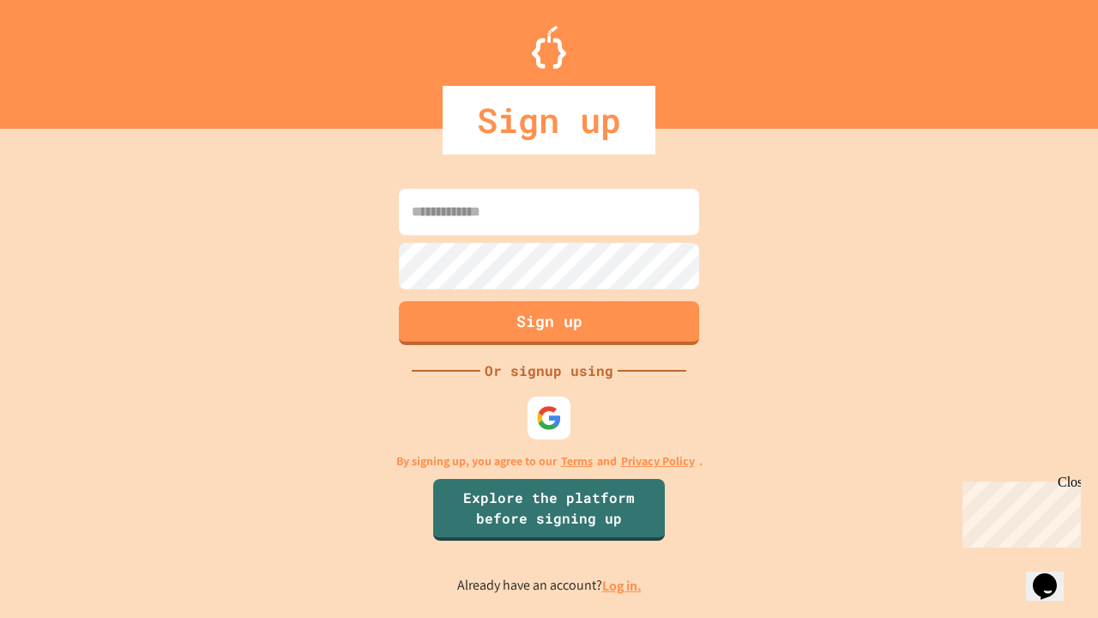
click at [623, 585] on link "Log in." at bounding box center [621, 585] width 39 height 18
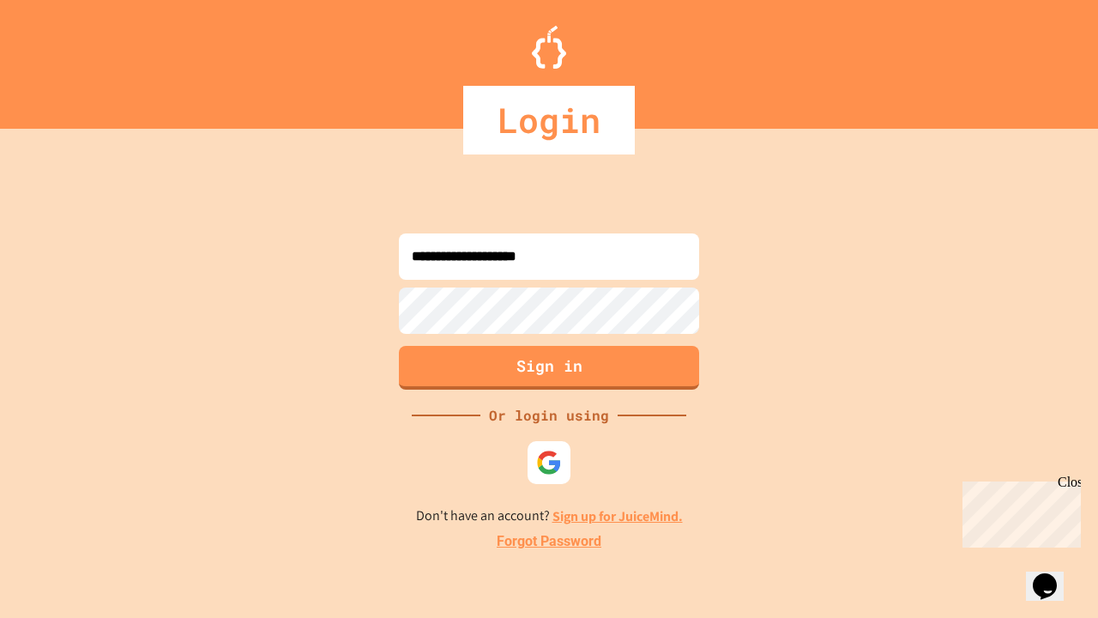
type input "**********"
